Goal: Information Seeking & Learning: Learn about a topic

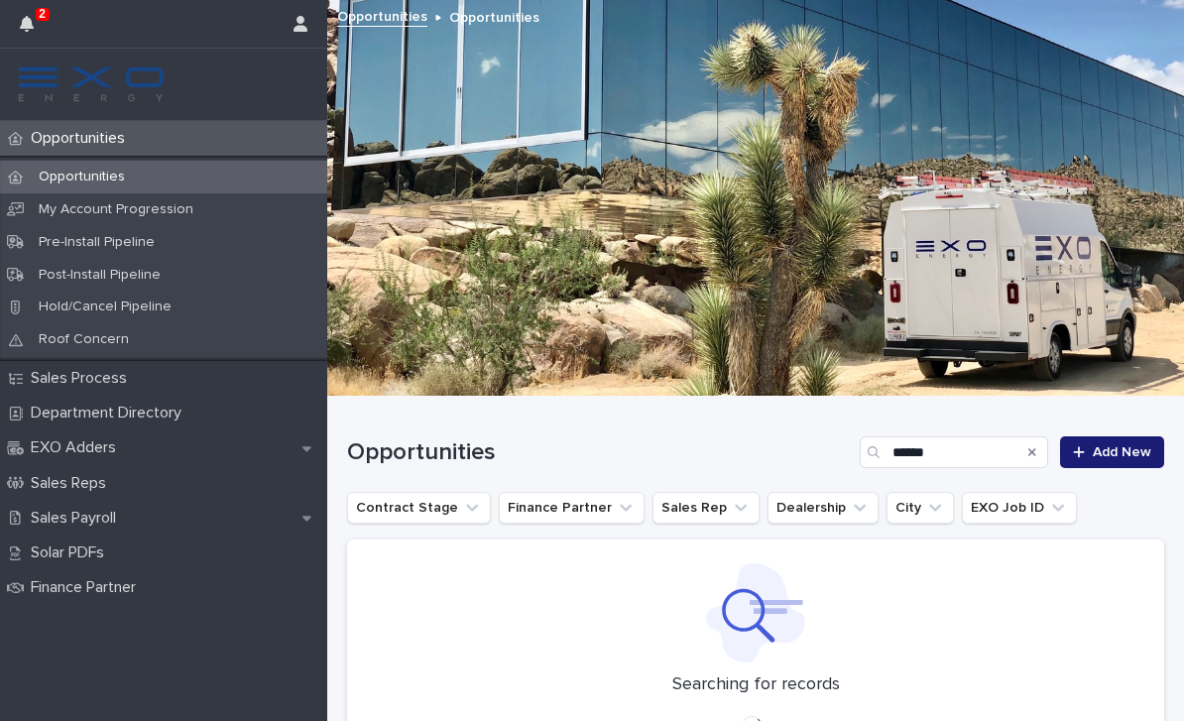
type input "*****"
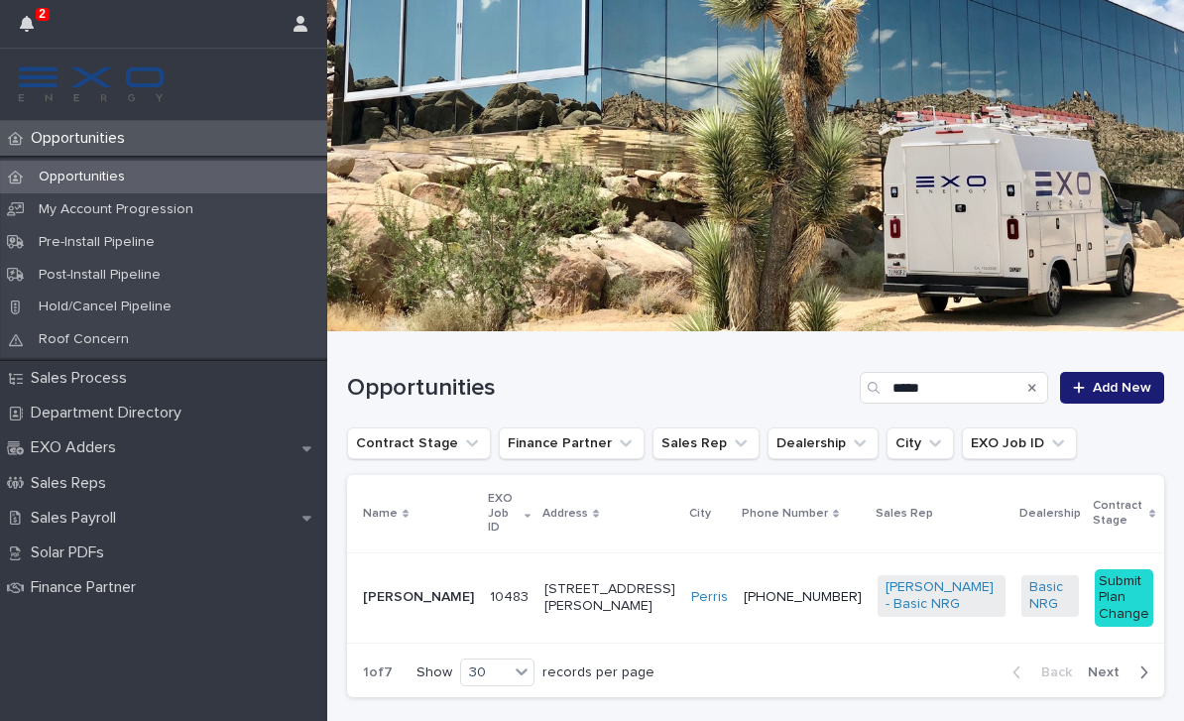
scroll to position [93, 0]
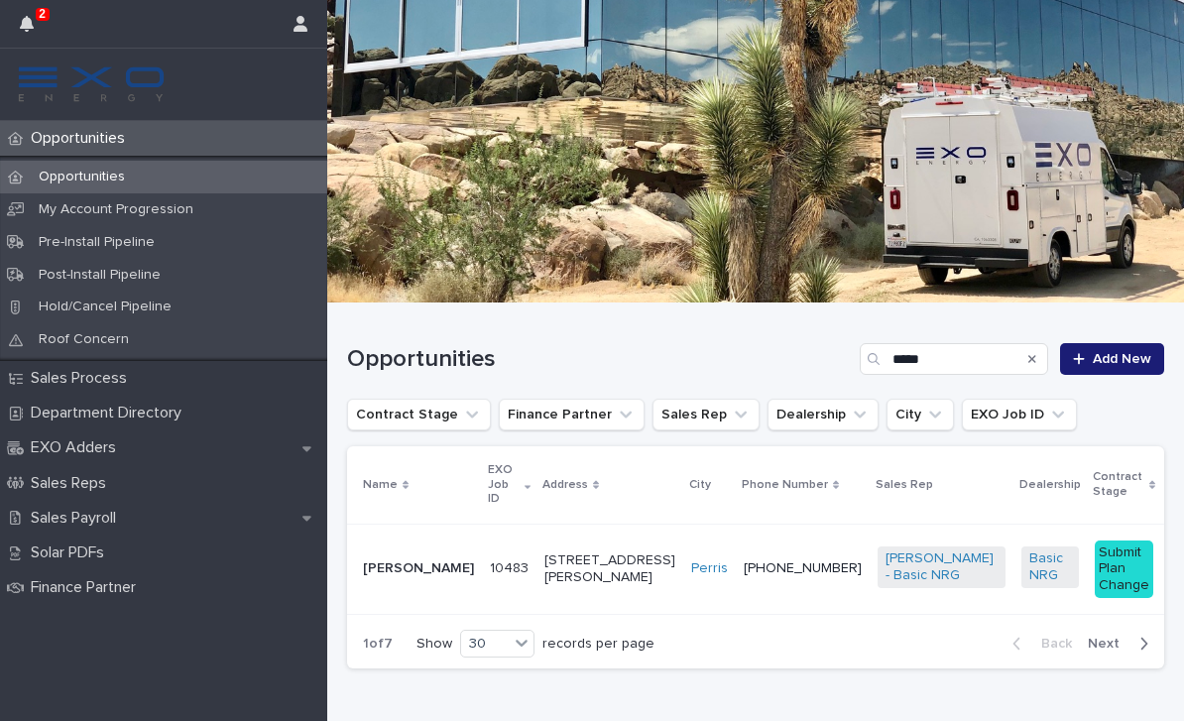
click at [388, 573] on p "[PERSON_NAME]" at bounding box center [418, 568] width 111 height 17
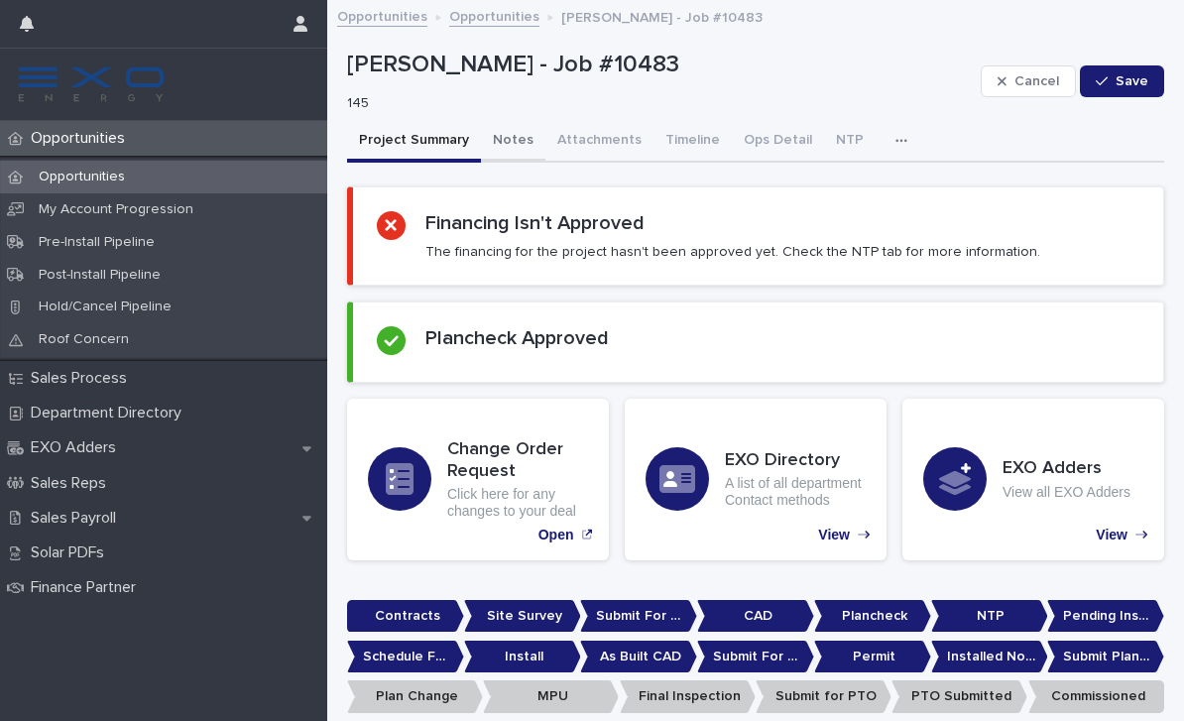
click at [500, 154] on button "Notes" at bounding box center [513, 142] width 64 height 42
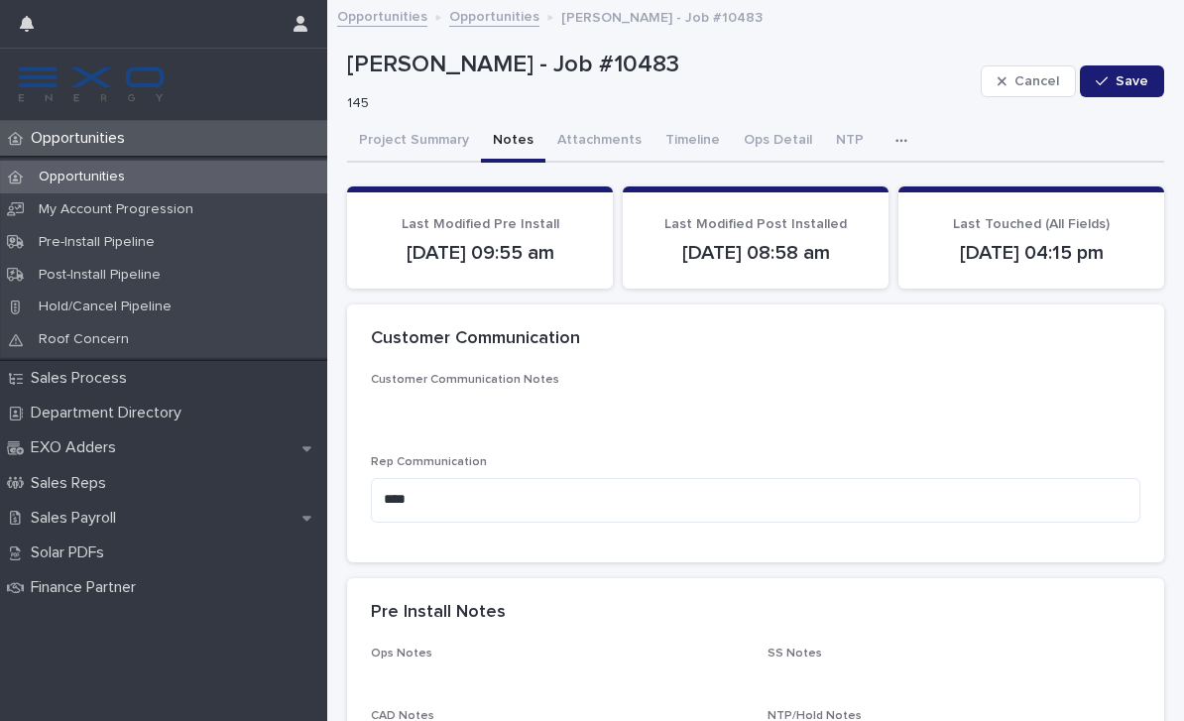
scroll to position [-1, 0]
click at [397, 131] on button "Project Summary" at bounding box center [414, 142] width 134 height 42
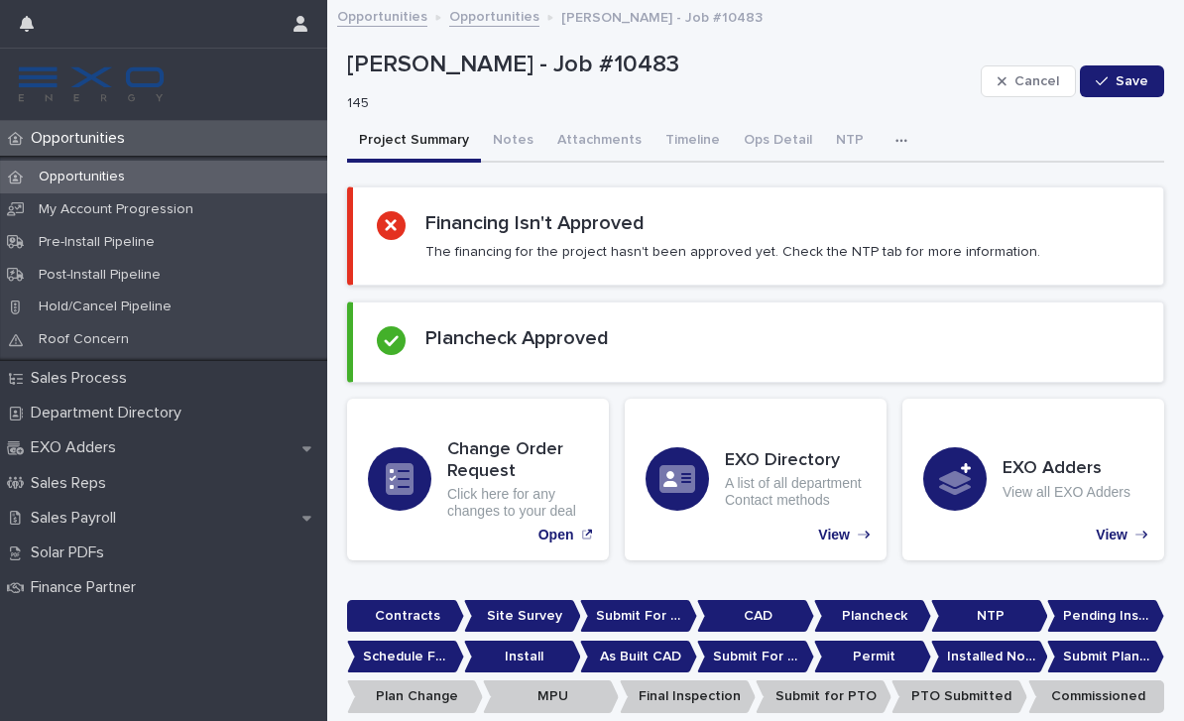
click at [409, 129] on button "Project Summary" at bounding box center [414, 142] width 134 height 42
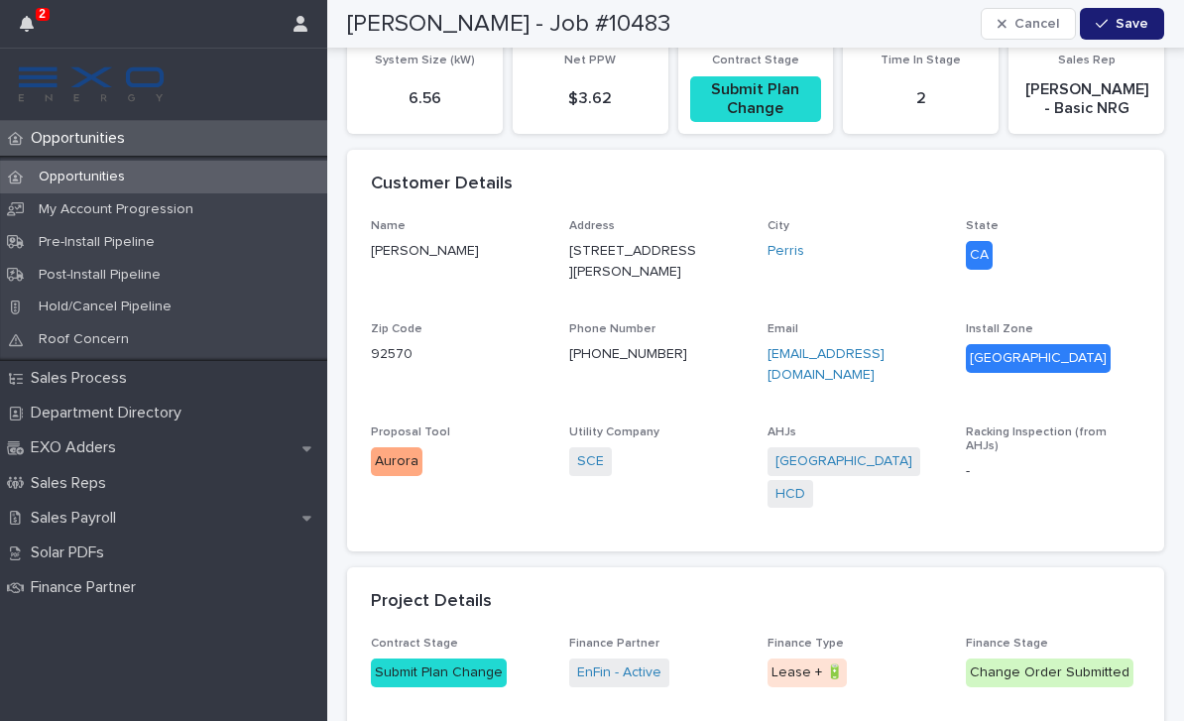
scroll to position [691, 0]
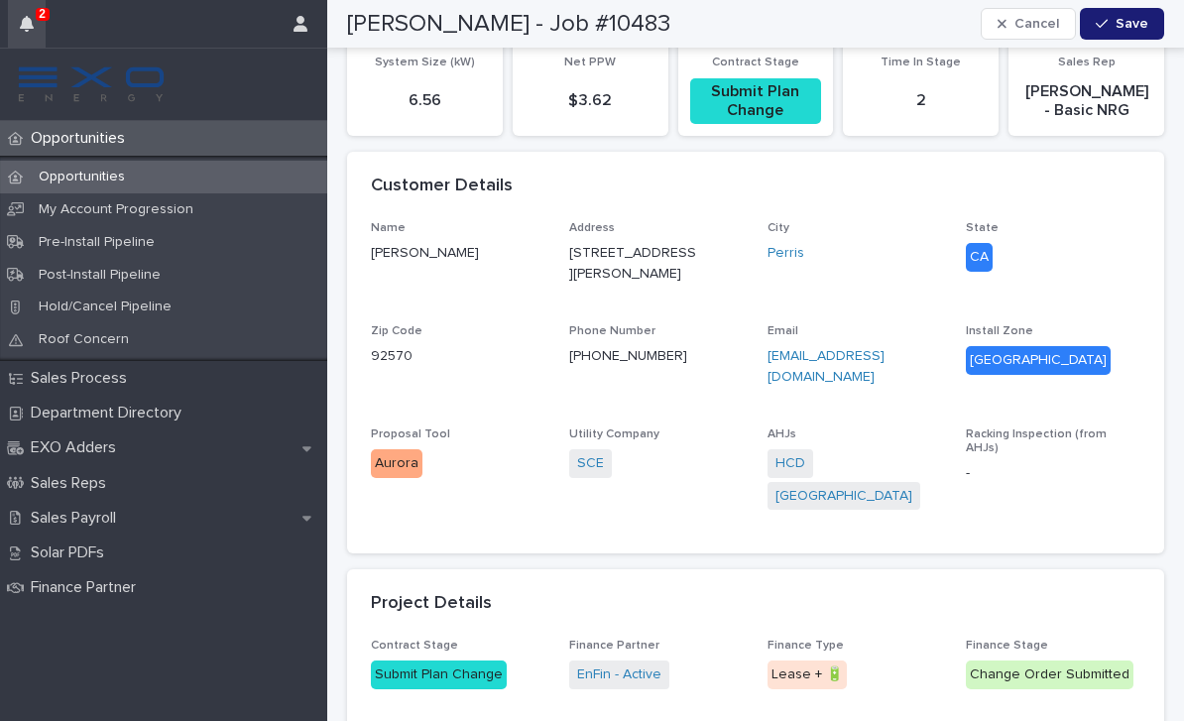
click at [27, 21] on icon "button" at bounding box center [27, 24] width 14 height 16
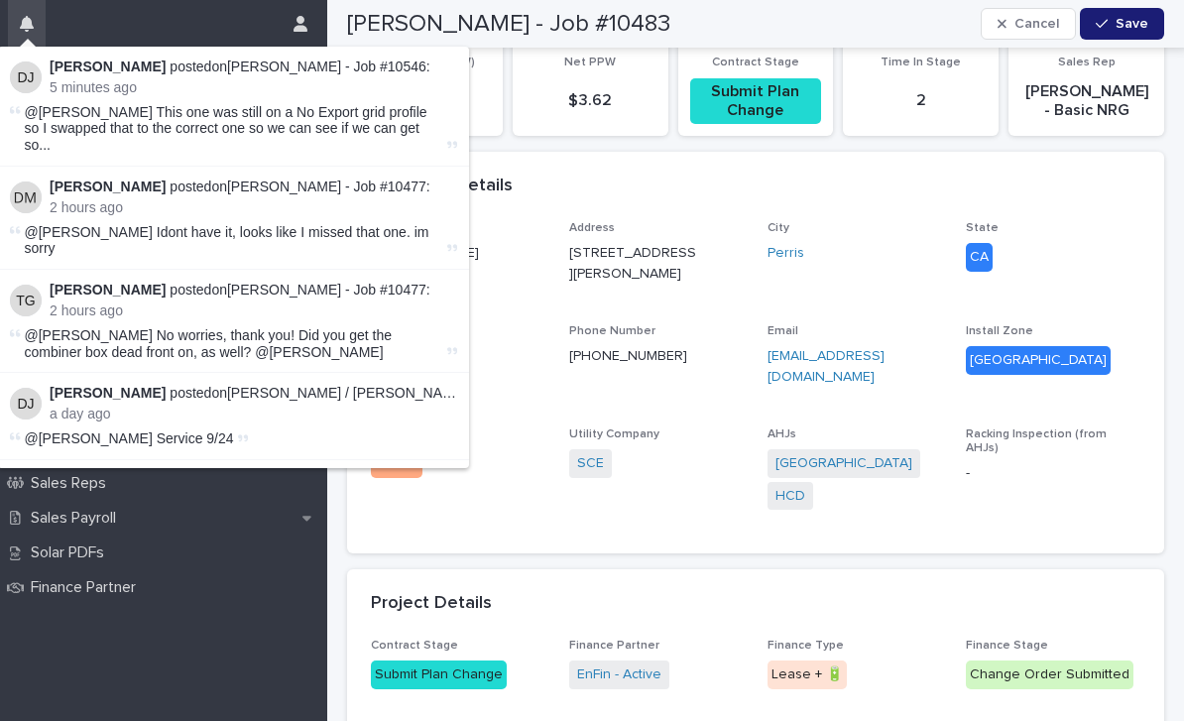
click at [11, 35] on button "button" at bounding box center [27, 24] width 38 height 48
click at [869, 183] on div "Customer Details" at bounding box center [752, 187] width 762 height 22
